Goal: Book appointment/travel/reservation

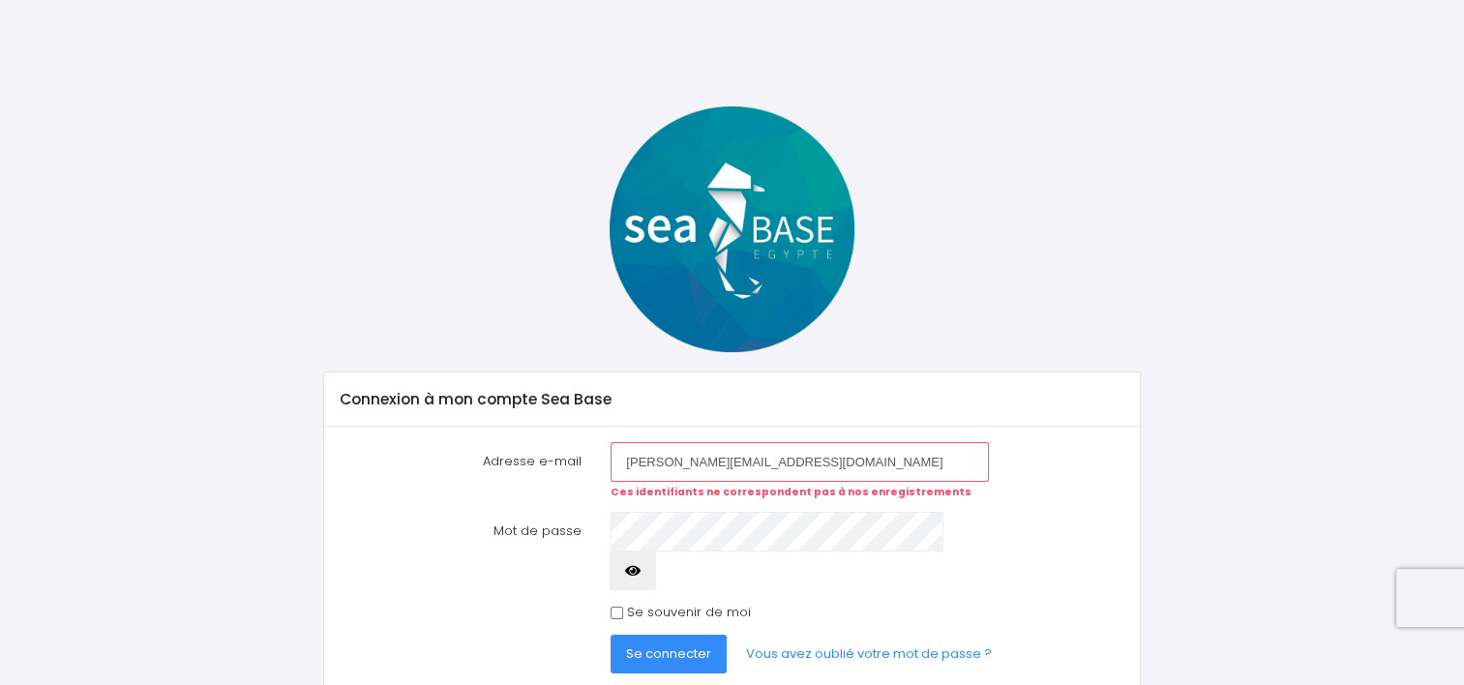
click at [708, 462] on input "beatrice.lepley@gmail.com" at bounding box center [798, 461] width 377 height 39
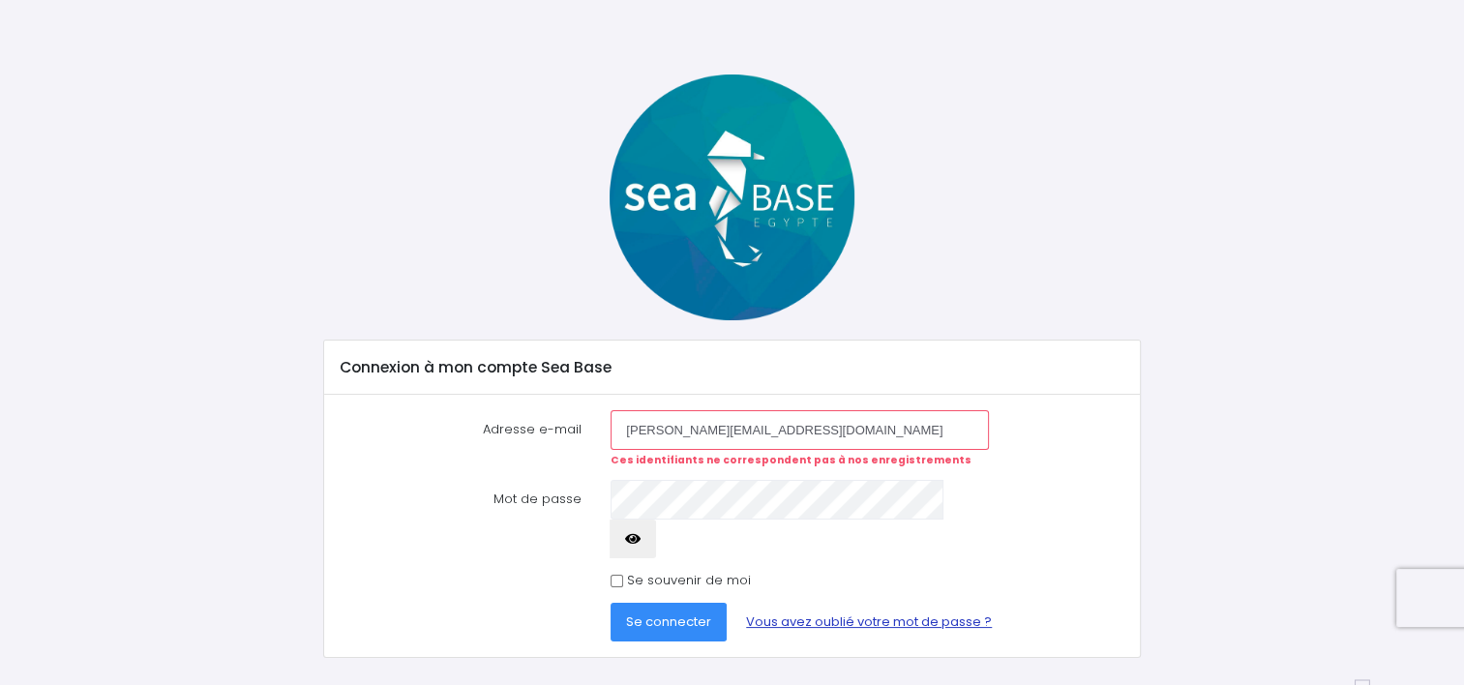
type input "beatrice.langeard@gmail.com"
click at [837, 603] on link "Vous avez oublié votre mot de passe ?" at bounding box center [868, 622] width 277 height 39
click at [690, 612] on span "Se connecter" at bounding box center [668, 621] width 85 height 18
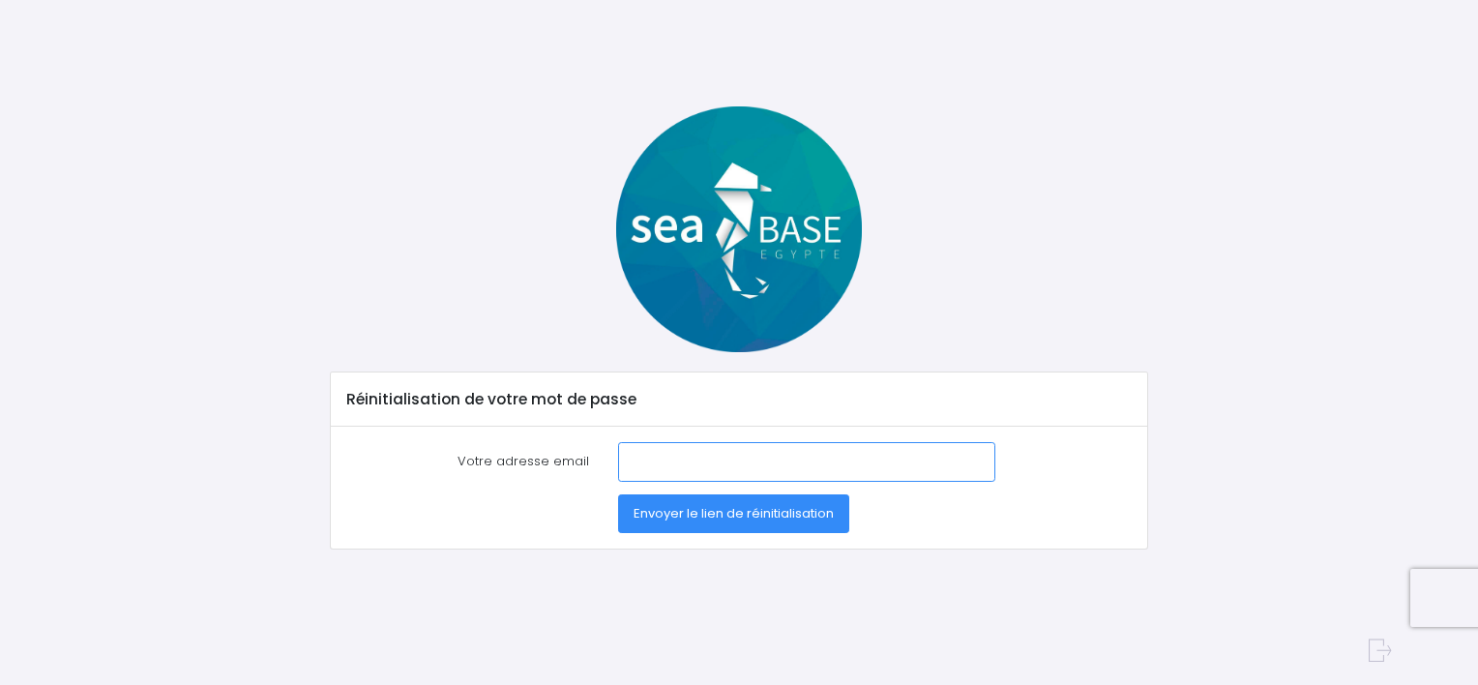
click at [640, 473] on input "Votre adresse email" at bounding box center [806, 461] width 377 height 39
type input "beatrice.langeard@gmail.com"
click at [713, 519] on span "Envoyer le lien de réinitialisation" at bounding box center [734, 513] width 200 height 18
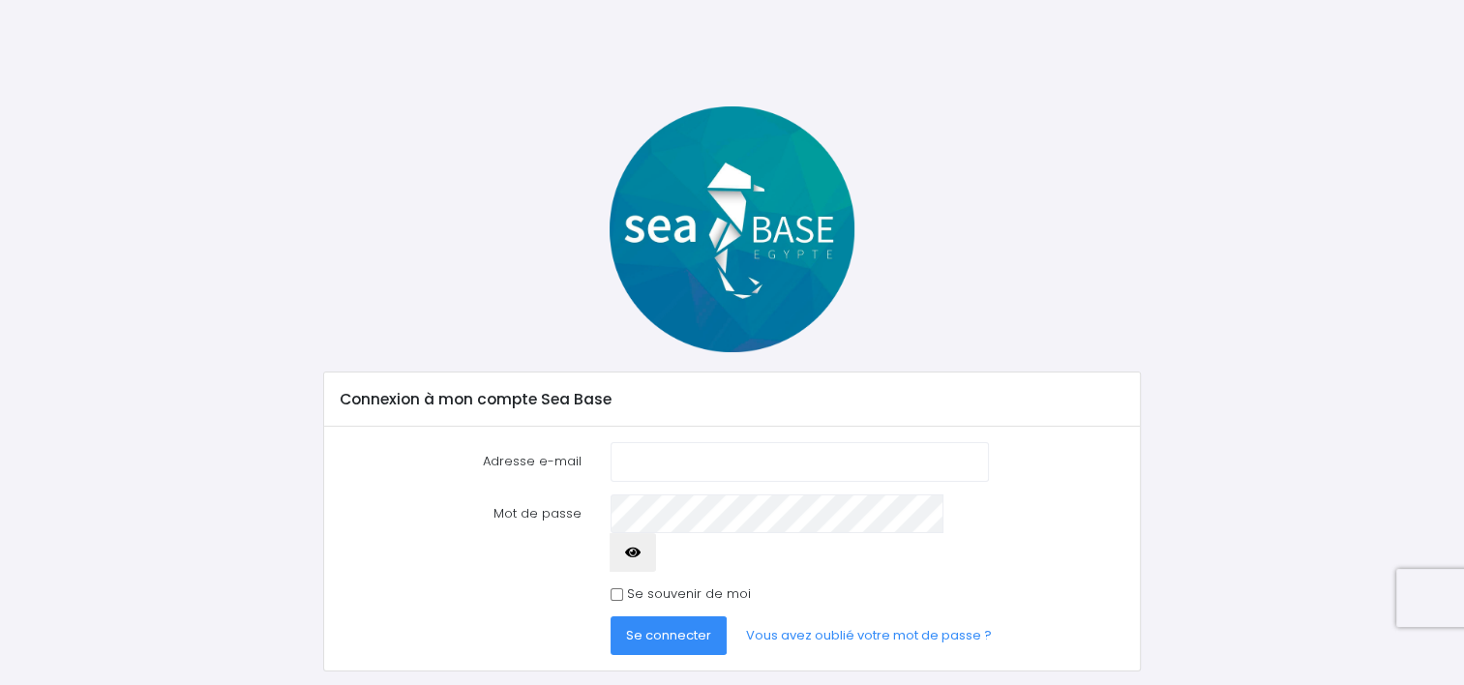
click at [697, 471] on input "Adresse e-mail" at bounding box center [798, 461] width 377 height 39
type input "beatrice.langeard@gmail.com"
click at [682, 626] on span "Se connecter" at bounding box center [668, 635] width 85 height 18
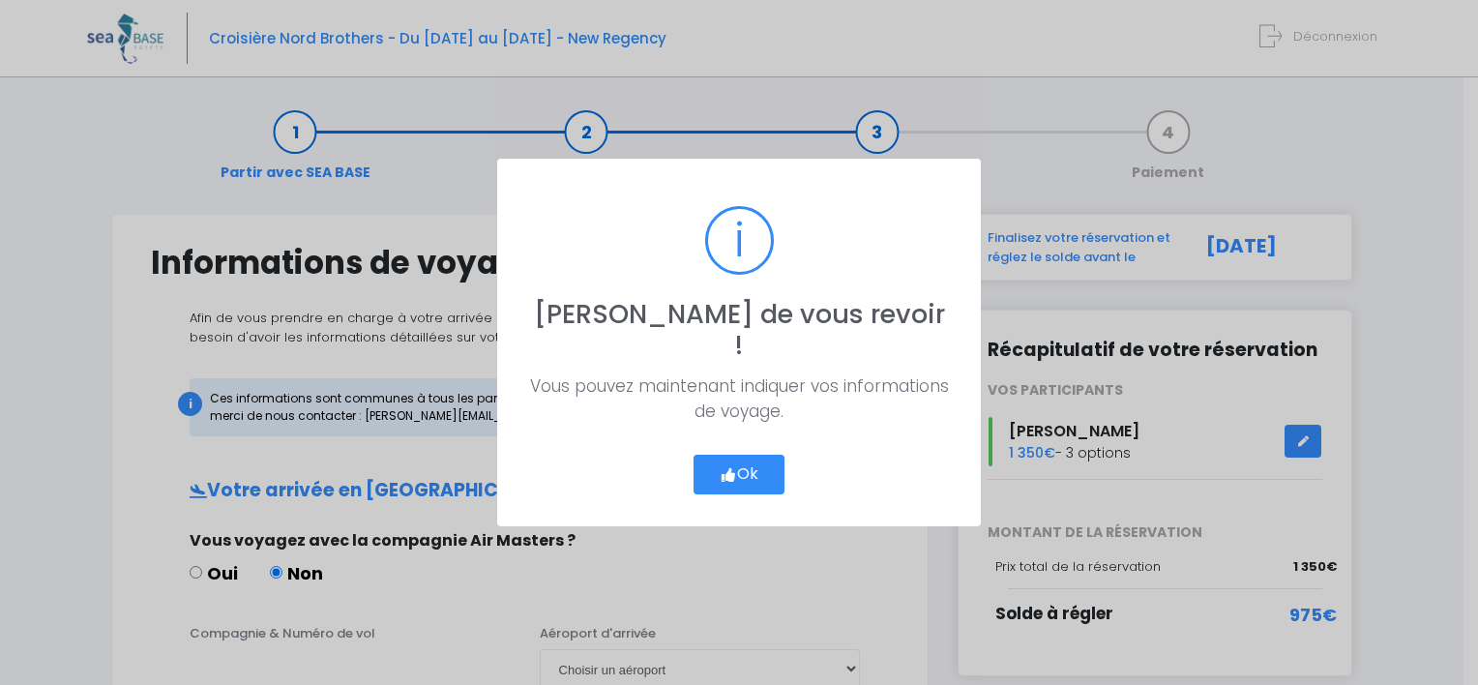
click at [751, 455] on button "Ok" at bounding box center [739, 475] width 91 height 41
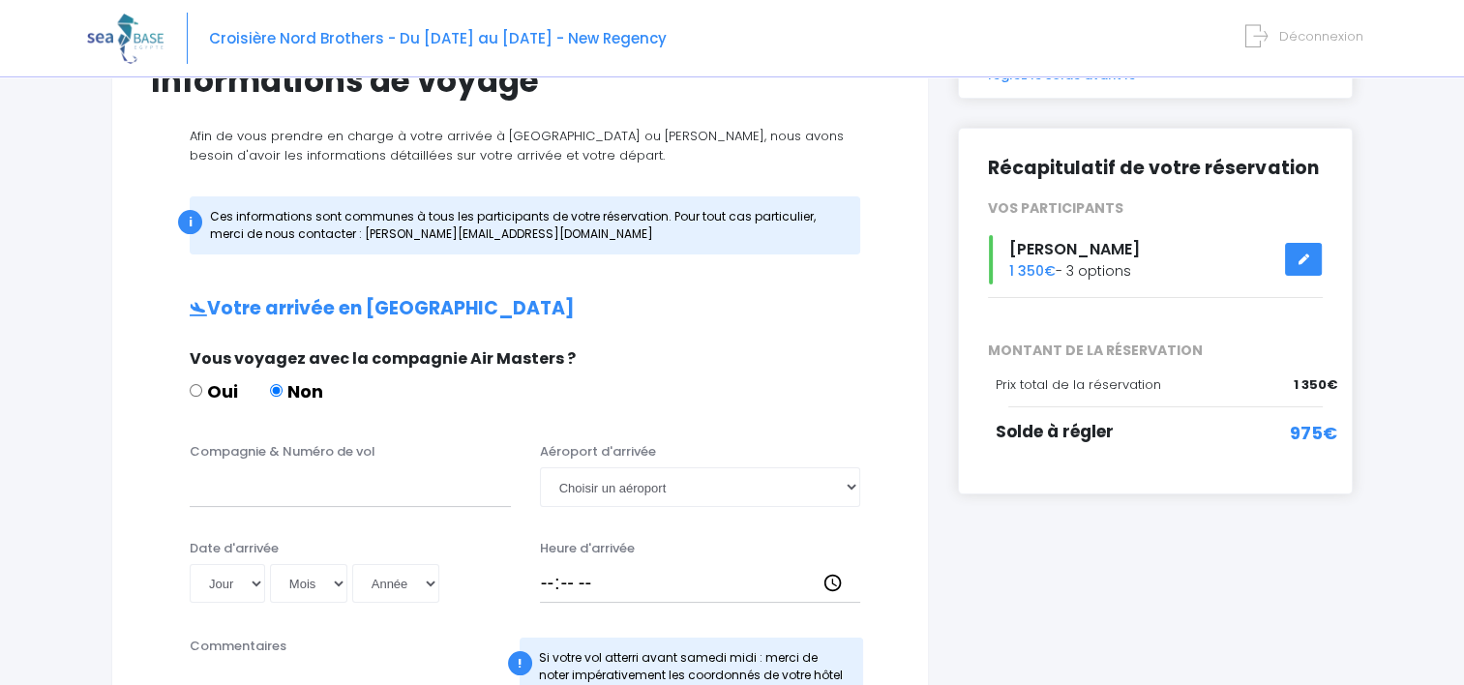
scroll to position [181, 0]
click at [1300, 260] on icon at bounding box center [1303, 260] width 14 height 0
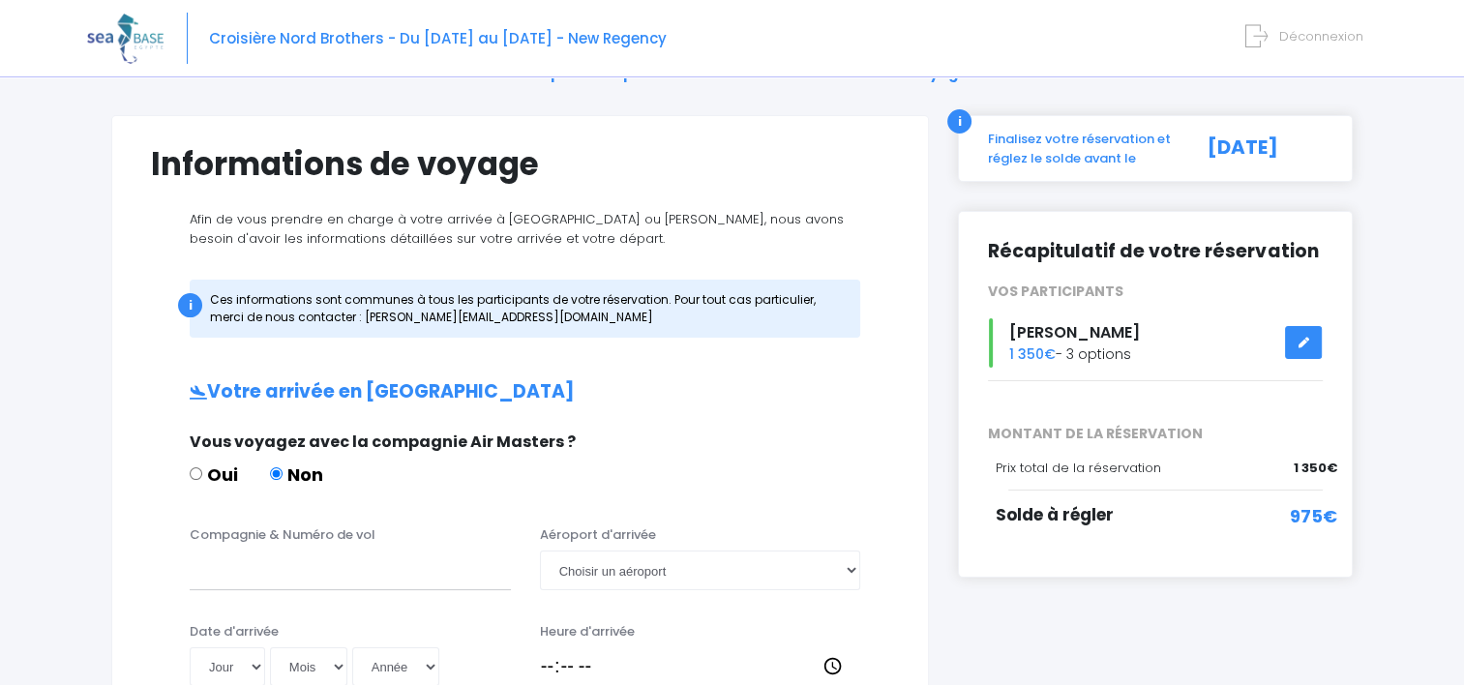
scroll to position [88, 0]
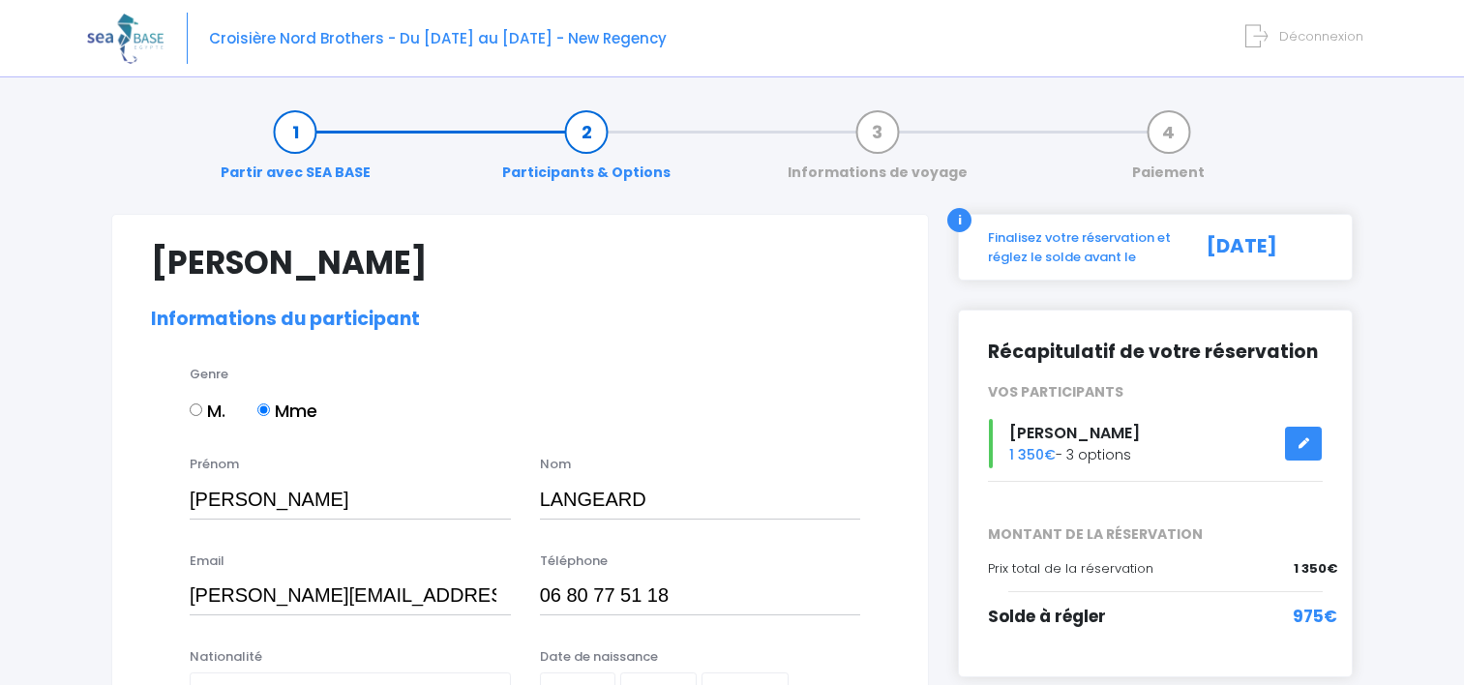
select select "N2"
select select "S"
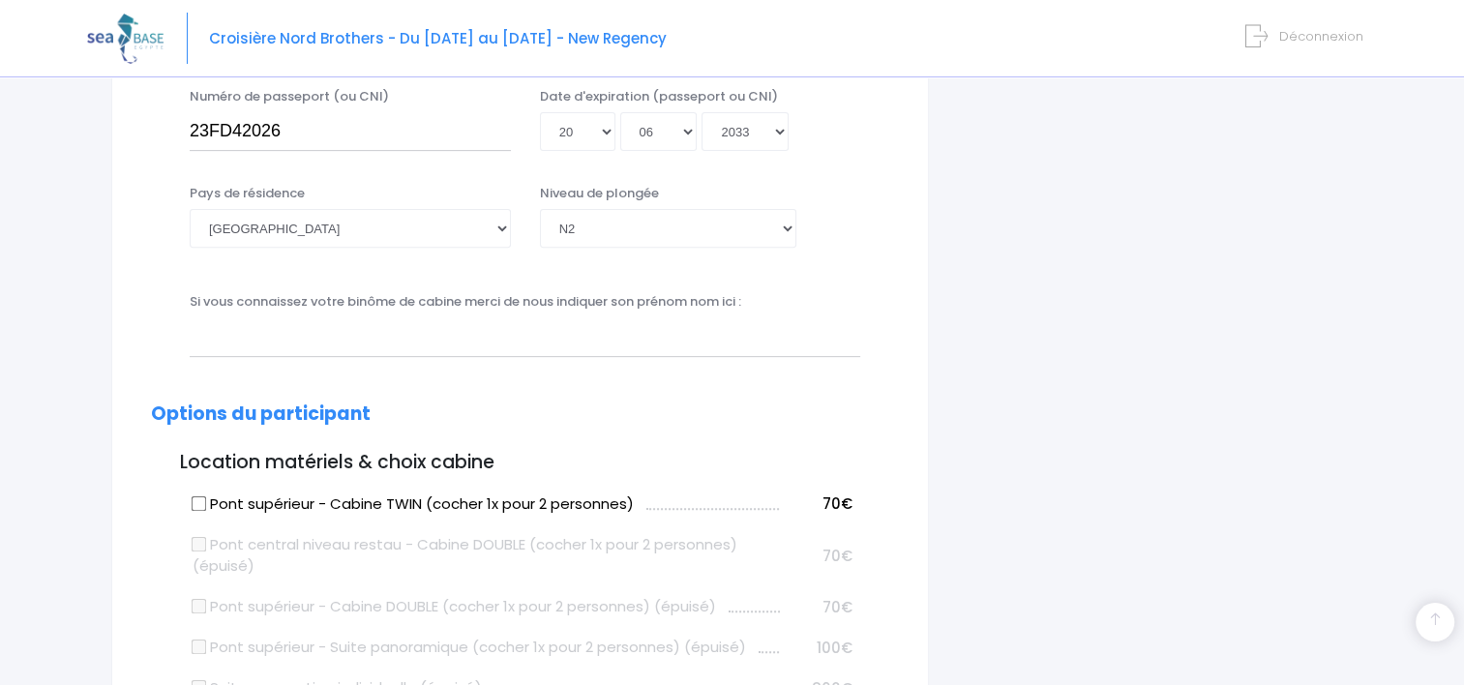
scroll to position [671, 0]
click at [778, 224] on select "[PERSON_NAME] choisir un niveau de plongée Non plongeur Junior OW diver Adventu…" at bounding box center [668, 226] width 256 height 39
select select "N3"
click at [540, 207] on select "[PERSON_NAME] choisir un niveau de plongée Non plongeur Junior OW diver Adventu…" at bounding box center [668, 226] width 256 height 39
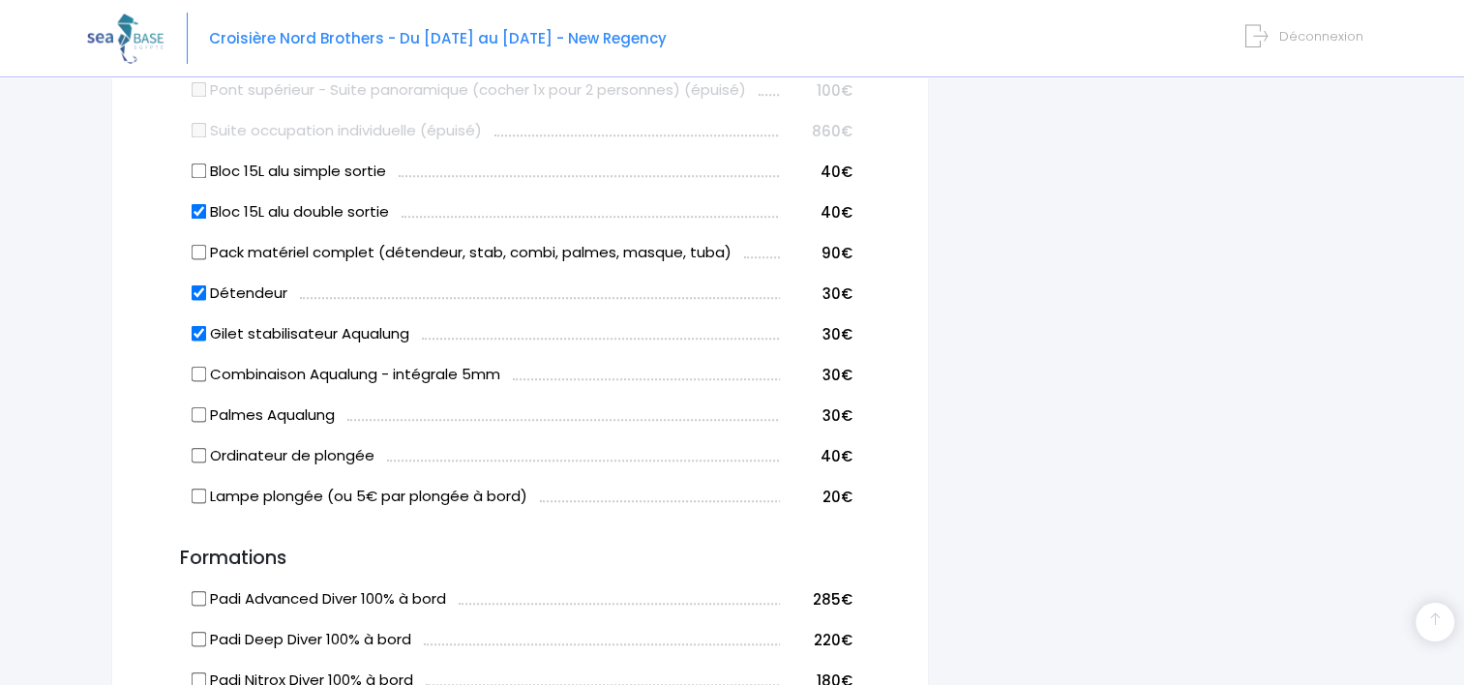
scroll to position [1238, 0]
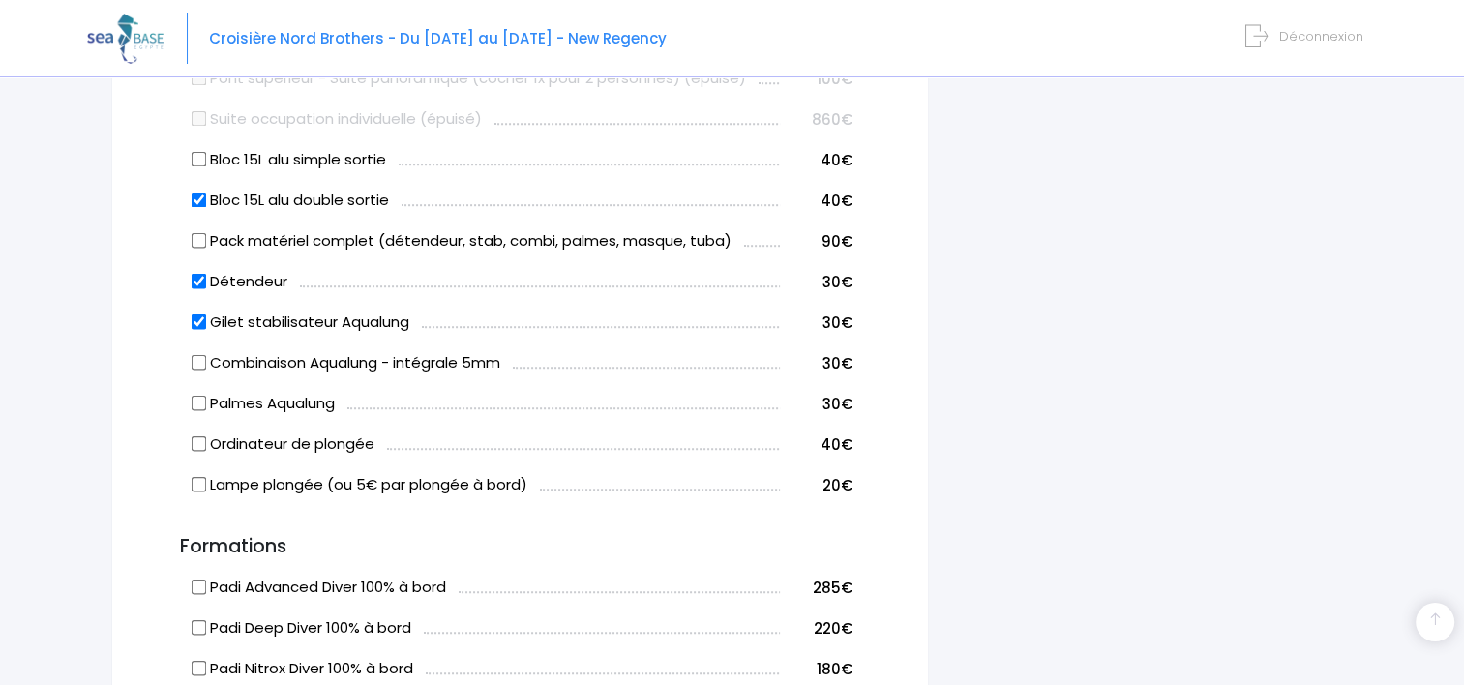
click at [201, 153] on input "Bloc 15L alu simple sortie" at bounding box center [199, 159] width 15 height 15
checkbox input "true"
click at [193, 203] on input "Bloc 15L alu double sortie" at bounding box center [199, 200] width 15 height 15
checkbox input "false"
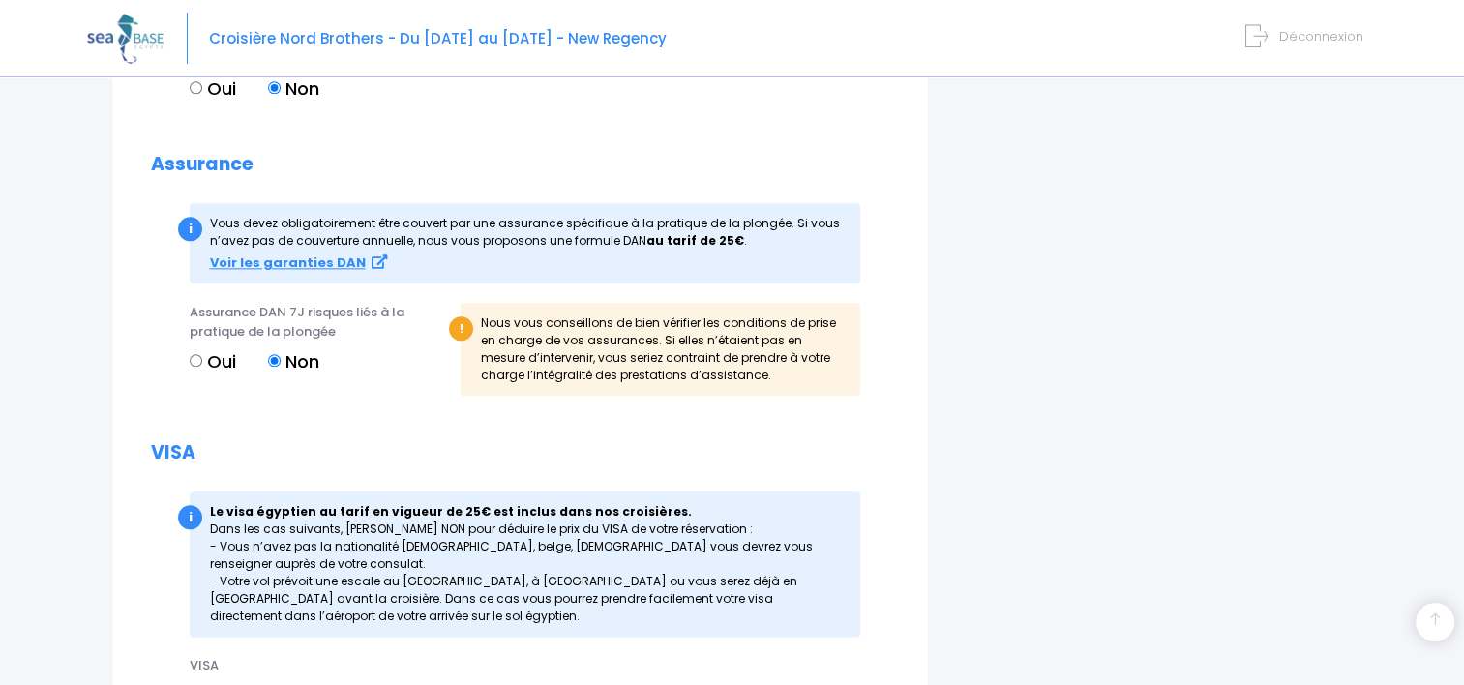
scroll to position [2223, 0]
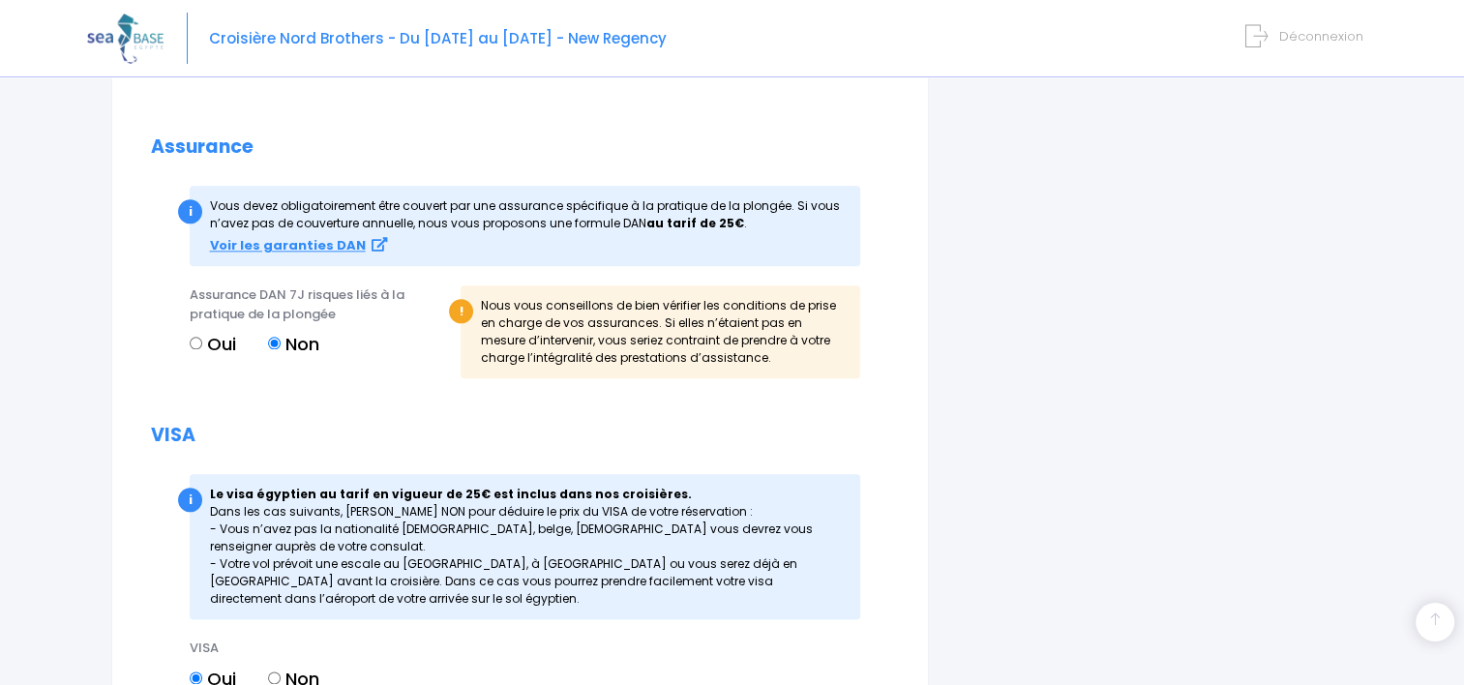
click at [199, 340] on input "Oui" at bounding box center [196, 343] width 13 height 13
radio input "true"
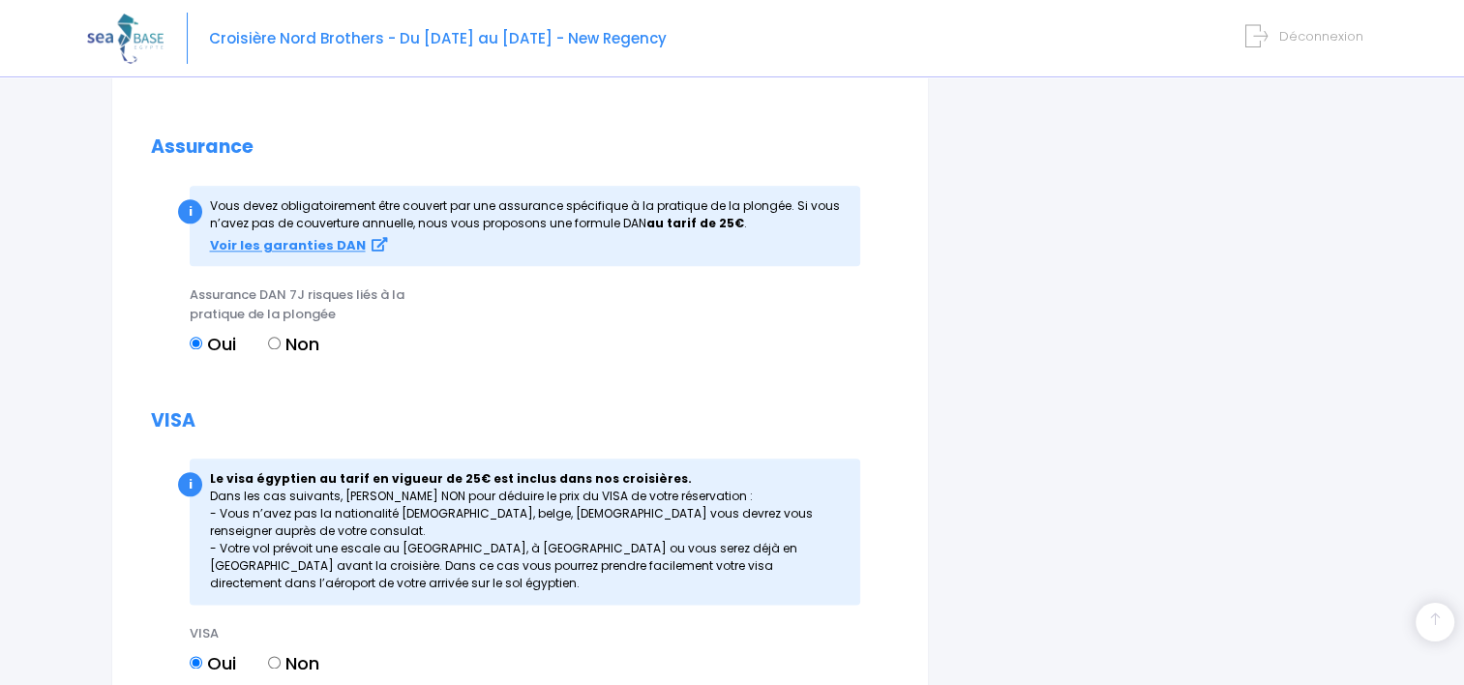
click at [271, 337] on input "Non" at bounding box center [274, 343] width 13 height 13
radio input "true"
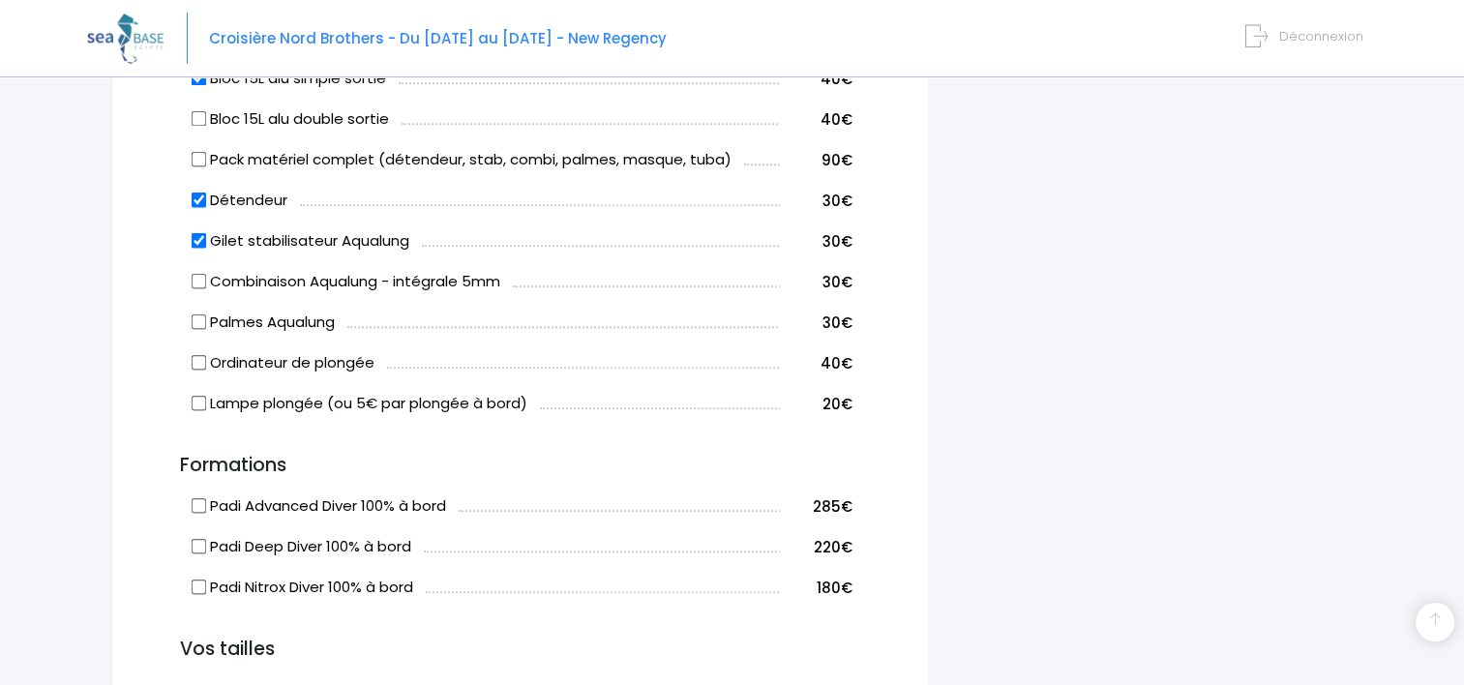
scroll to position [1312, 0]
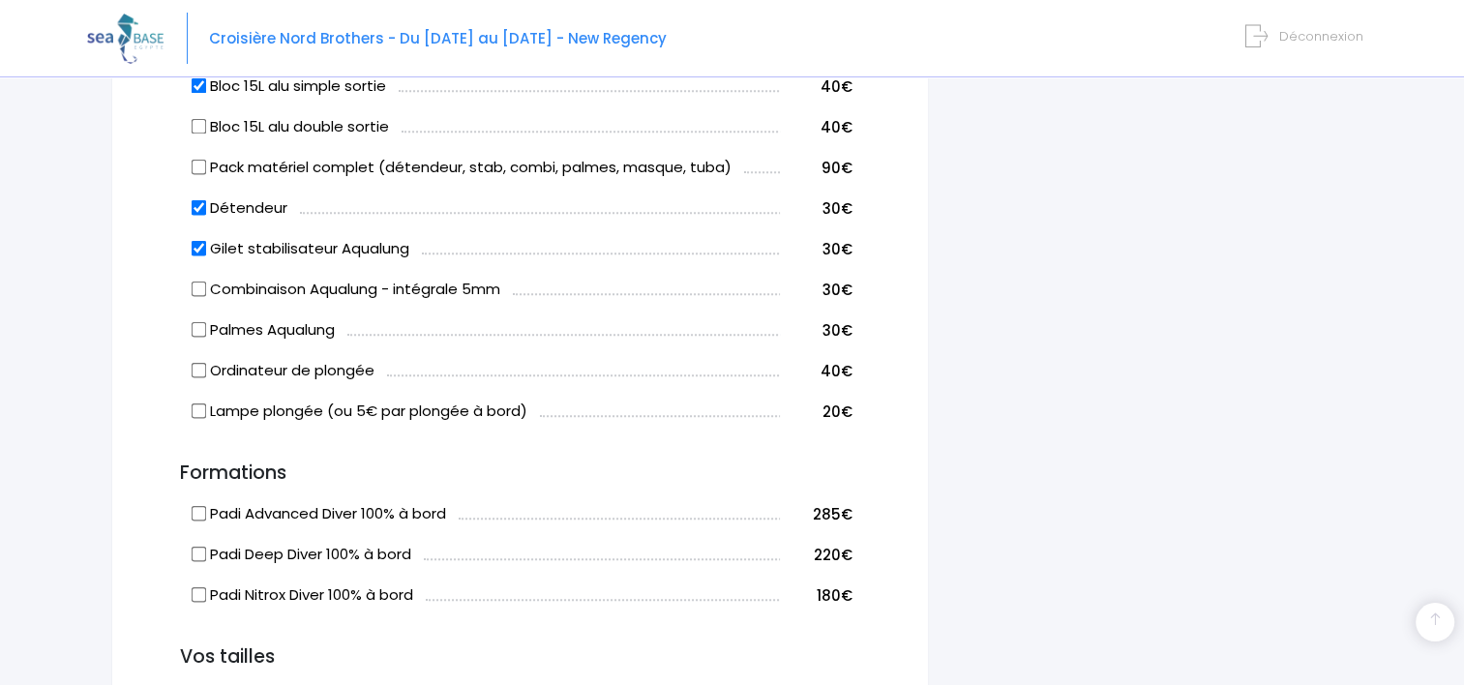
click at [200, 244] on input "Gilet stabilisateur Aqualung" at bounding box center [199, 248] width 15 height 15
checkbox input "false"
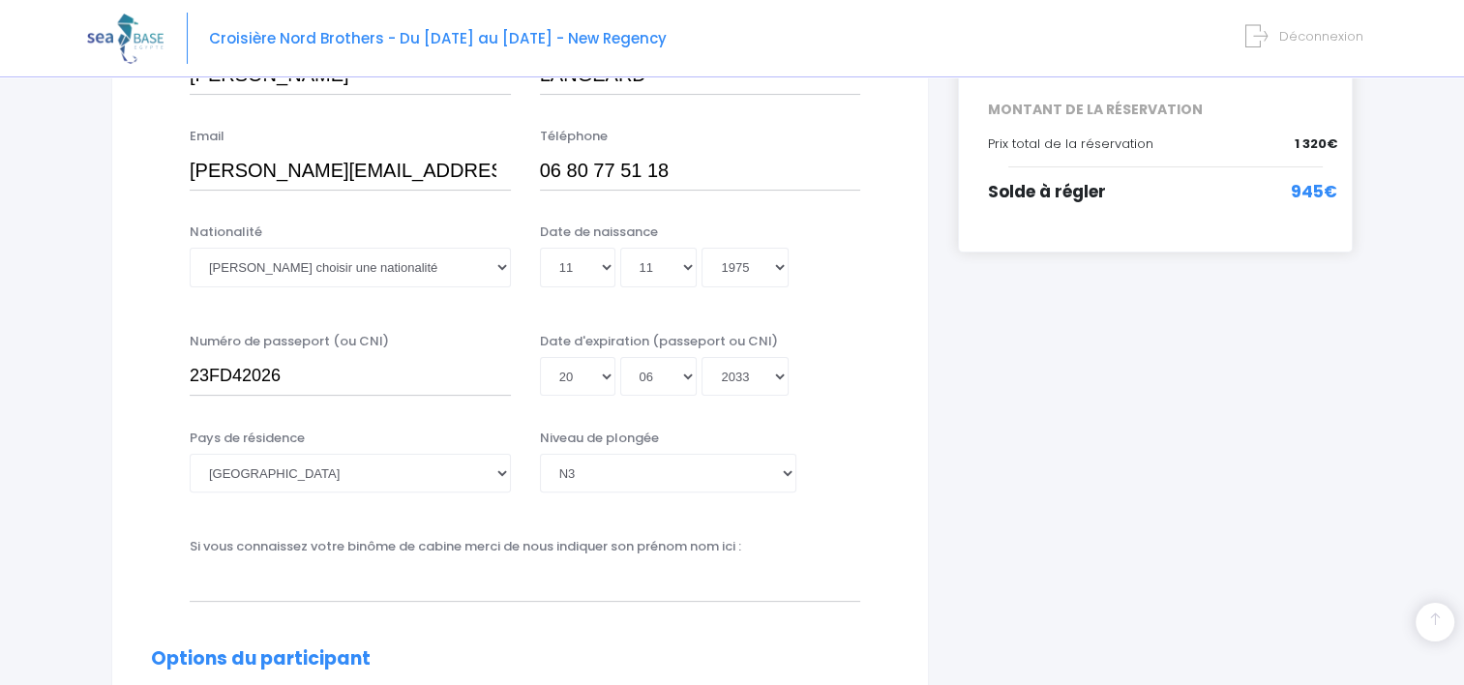
scroll to position [418, 0]
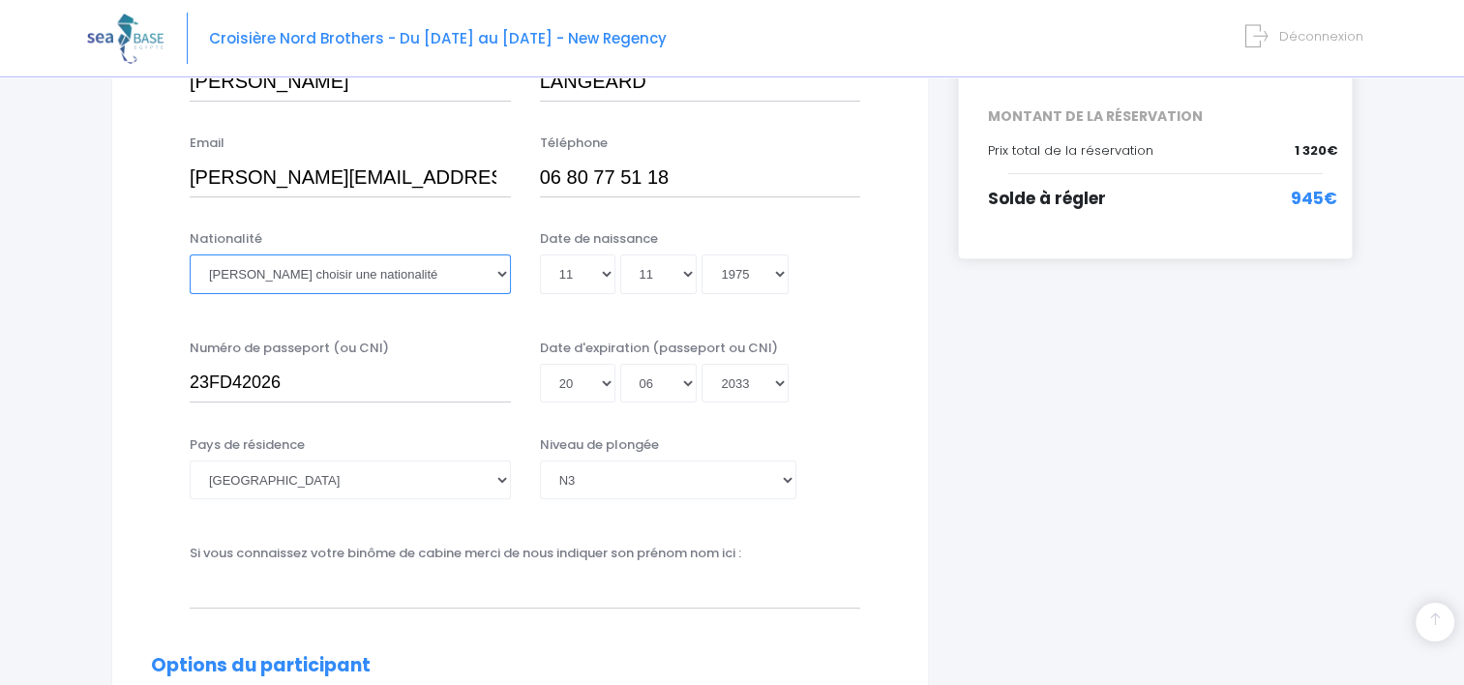
click at [368, 268] on select "Veuillez choisir une nationalité [DEMOGRAPHIC_DATA] Algerienne Allemande [GEOGR…" at bounding box center [350, 273] width 321 height 39
select select "Française"
click at [190, 254] on select "Veuillez choisir une nationalité [DEMOGRAPHIC_DATA] Algerienne Allemande [GEOGR…" at bounding box center [350, 273] width 321 height 39
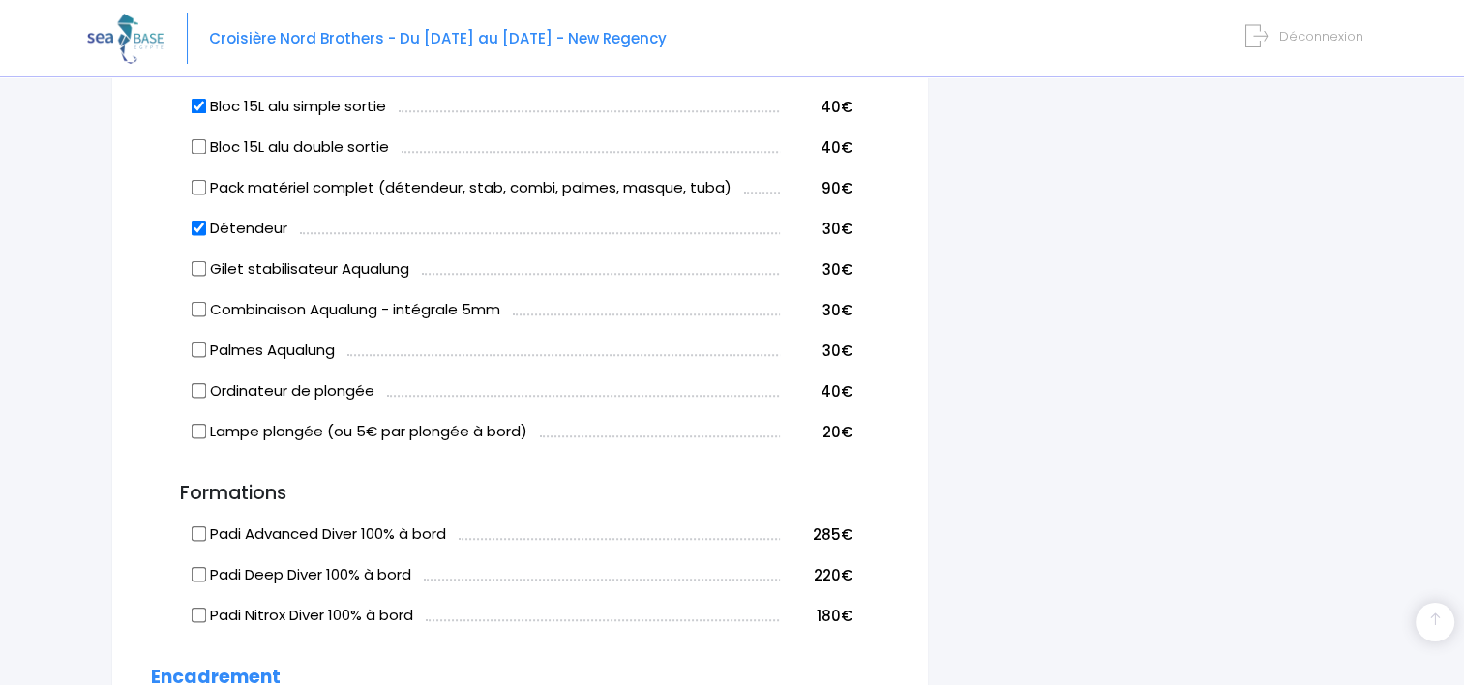
scroll to position [1290, 0]
click at [197, 267] on input "Gilet stabilisateur Aqualung" at bounding box center [199, 270] width 15 height 15
click at [198, 264] on input "Gilet stabilisateur Aqualung" at bounding box center [199, 270] width 15 height 15
checkbox input "false"
